Goal: Navigation & Orientation: Find specific page/section

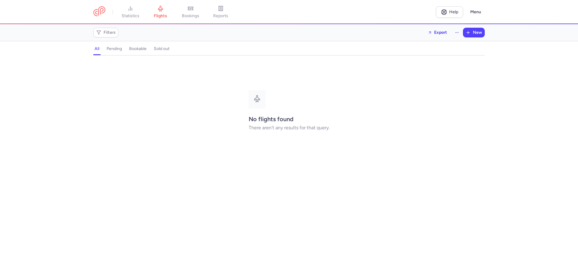
click at [98, 51] on h4 "all" at bounding box center [97, 48] width 5 height 5
click at [113, 47] on h4 "pending" at bounding box center [114, 48] width 15 height 5
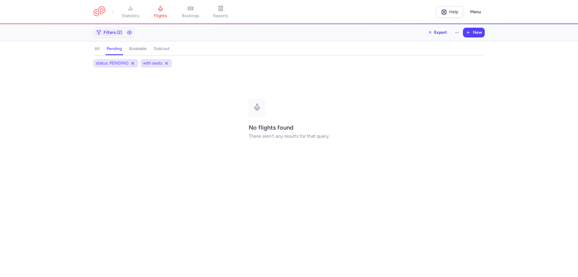
click at [137, 50] on h4 "bookable" at bounding box center [137, 48] width 17 height 5
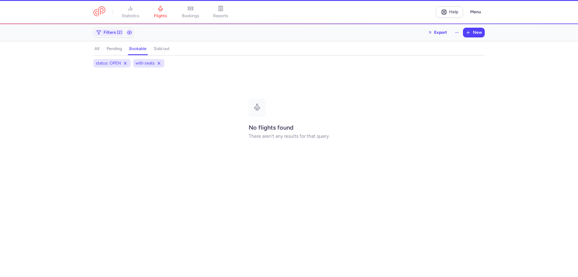
click at [161, 48] on h4 "sold out" at bounding box center [162, 48] width 16 height 5
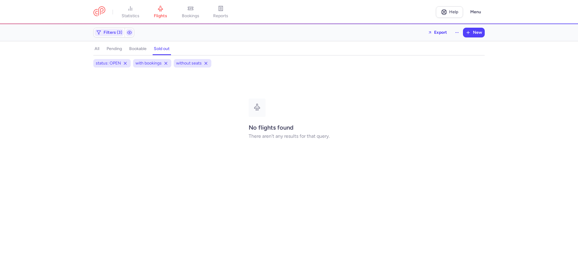
click at [94, 48] on button "all" at bounding box center [96, 49] width 7 height 8
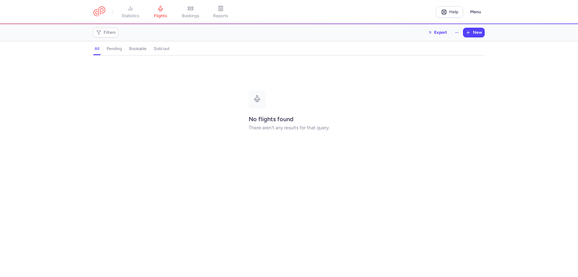
click at [110, 48] on h4 "pending" at bounding box center [114, 48] width 15 height 5
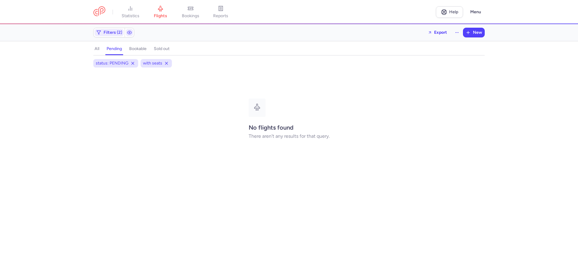
click at [95, 50] on h4 "all" at bounding box center [97, 48] width 5 height 5
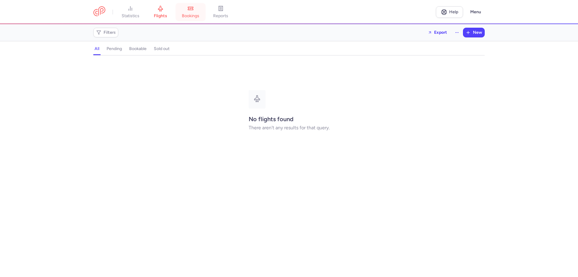
click at [189, 17] on span "bookings" at bounding box center [190, 15] width 17 height 5
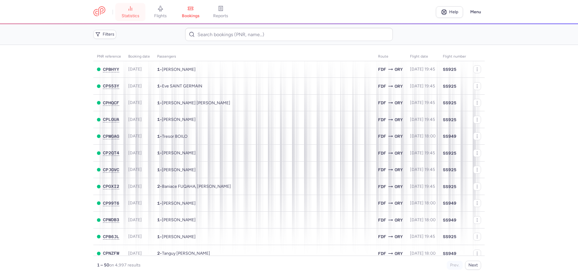
click at [132, 15] on span "statistics" at bounding box center [131, 15] width 18 height 5
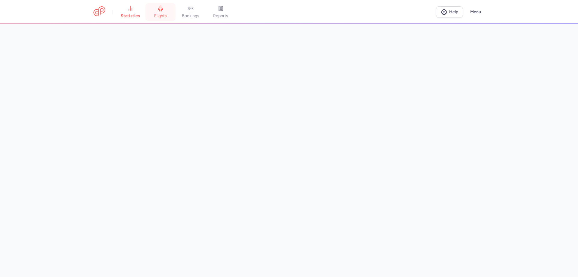
click at [163, 12] on link "flights" at bounding box center [160, 11] width 30 height 13
